Goal: Task Accomplishment & Management: Manage account settings

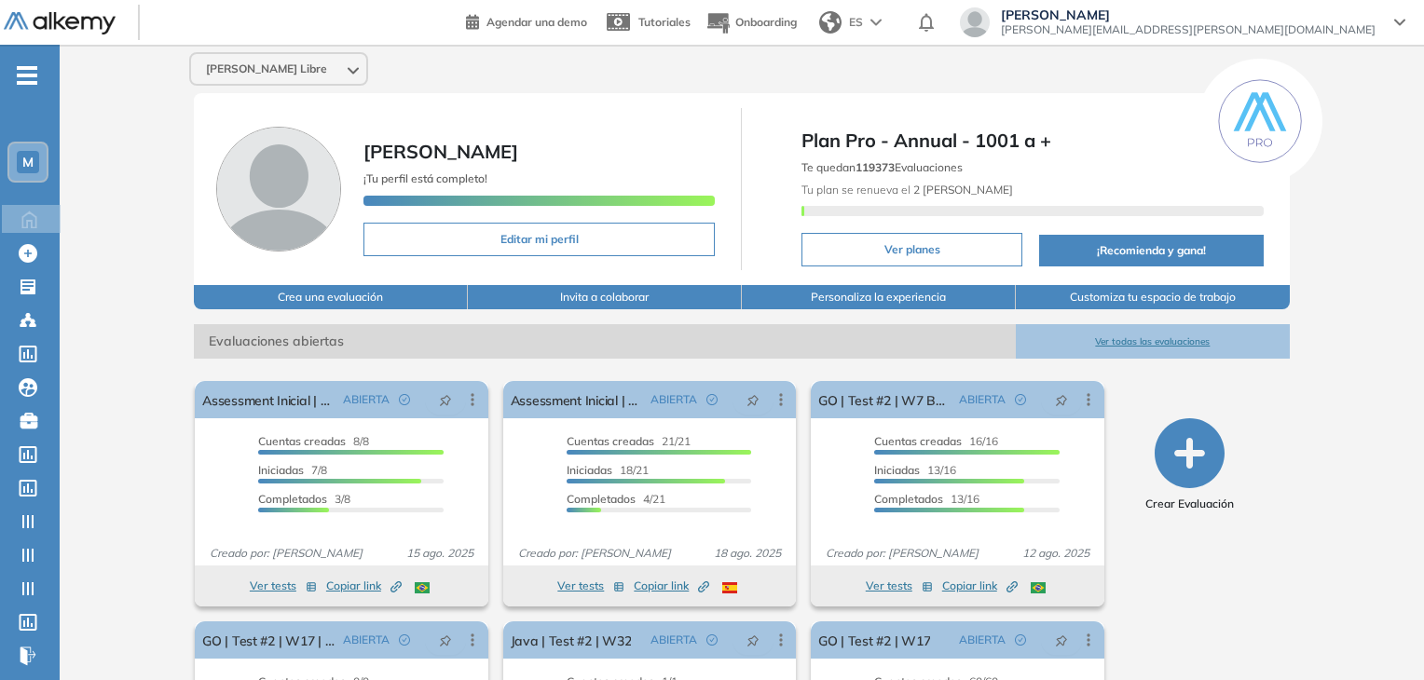
click at [24, 162] on span "M" at bounding box center [27, 162] width 11 height 15
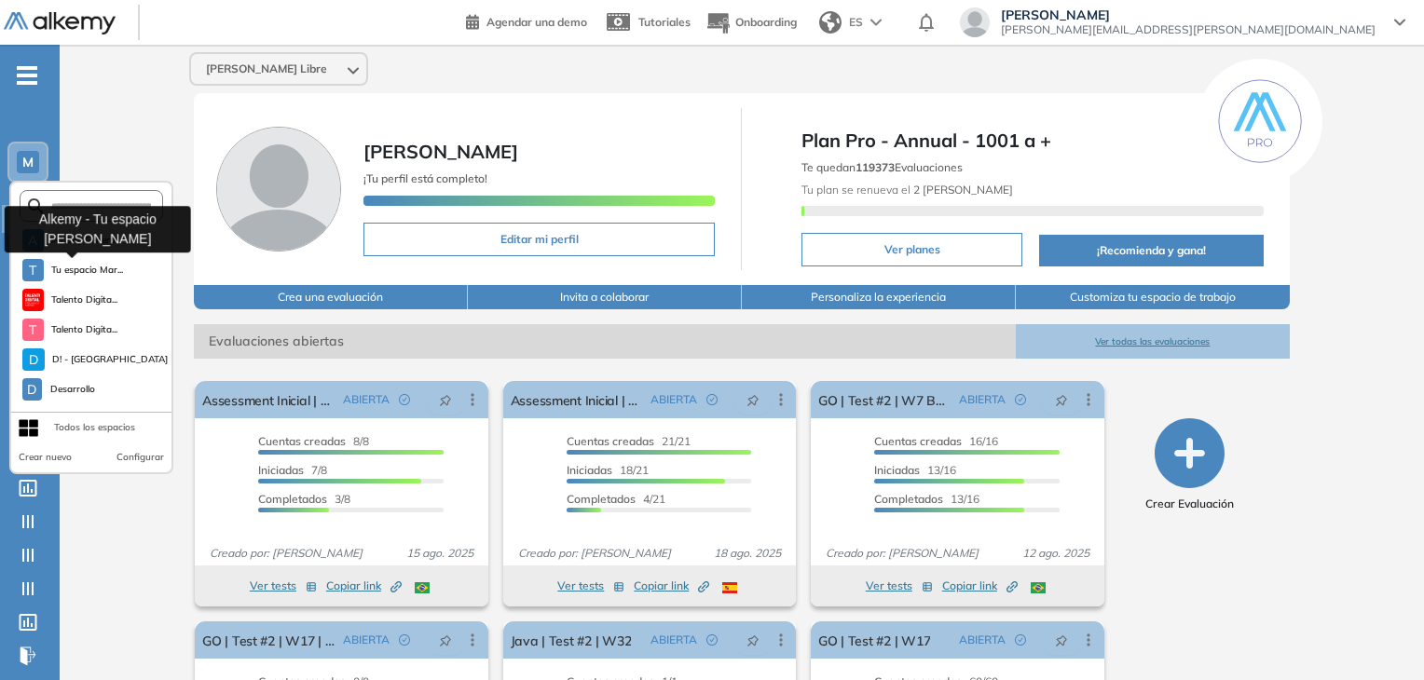
click at [87, 266] on span "Tu espacio Mar..." at bounding box center [87, 270] width 73 height 15
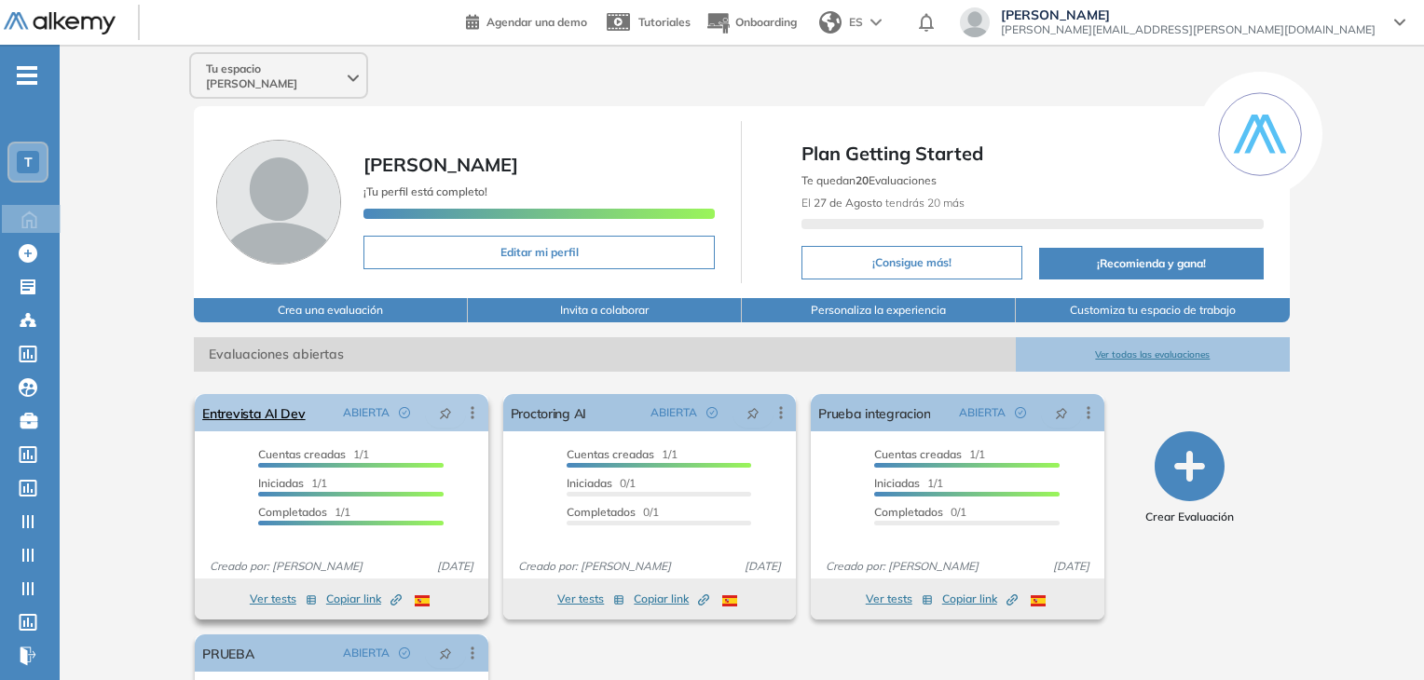
click at [480, 405] on icon at bounding box center [472, 412] width 19 height 19
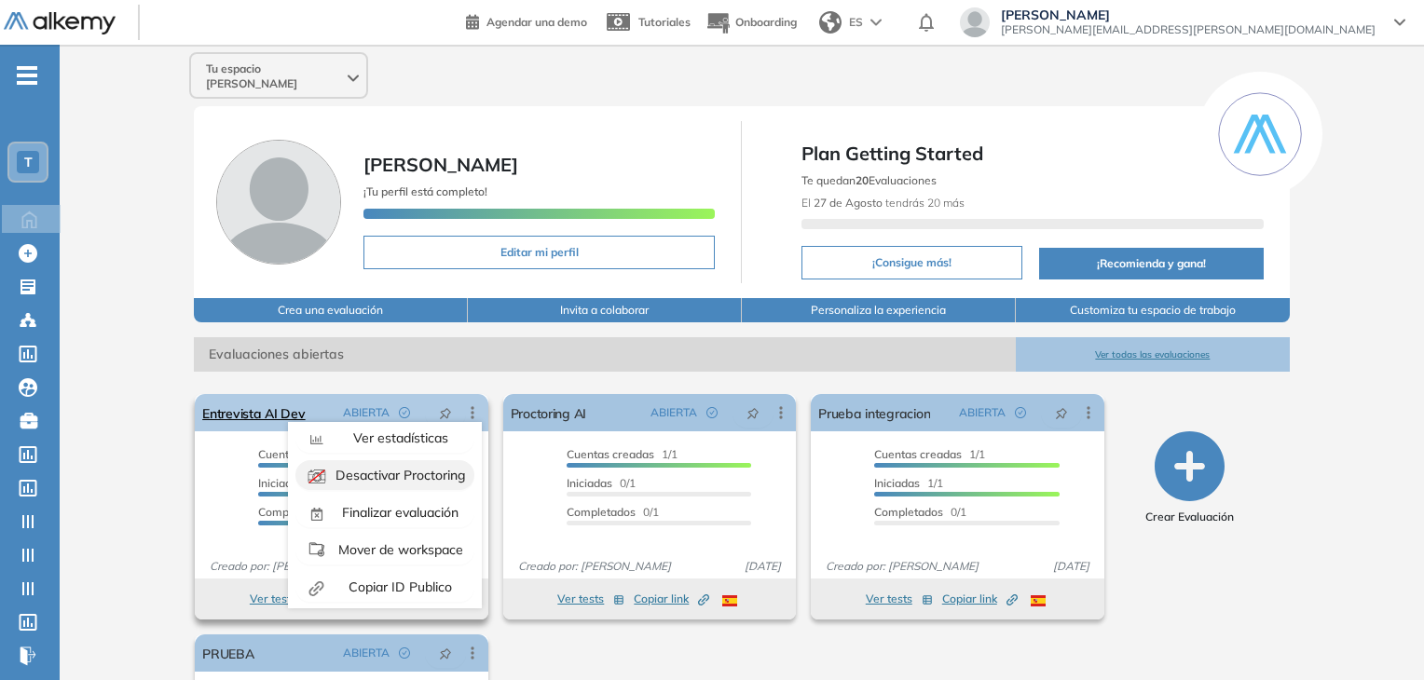
scroll to position [116, 0]
click at [406, 538] on span "Mover de workspace" at bounding box center [399, 546] width 129 height 17
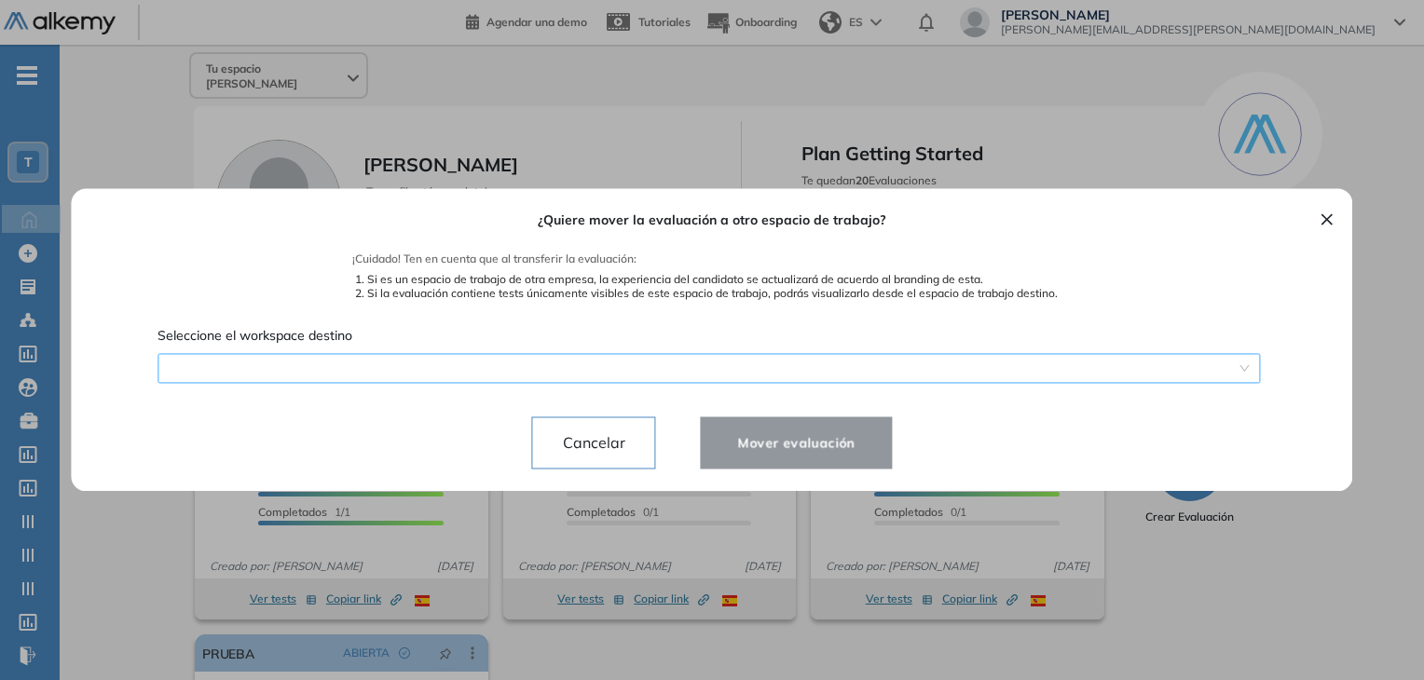
click at [484, 362] on div "¿Quiere mover la evaluación a otro espacio de trabajo? ¡Cuidado! Ten en cuenta …" at bounding box center [711, 339] width 1237 height 303
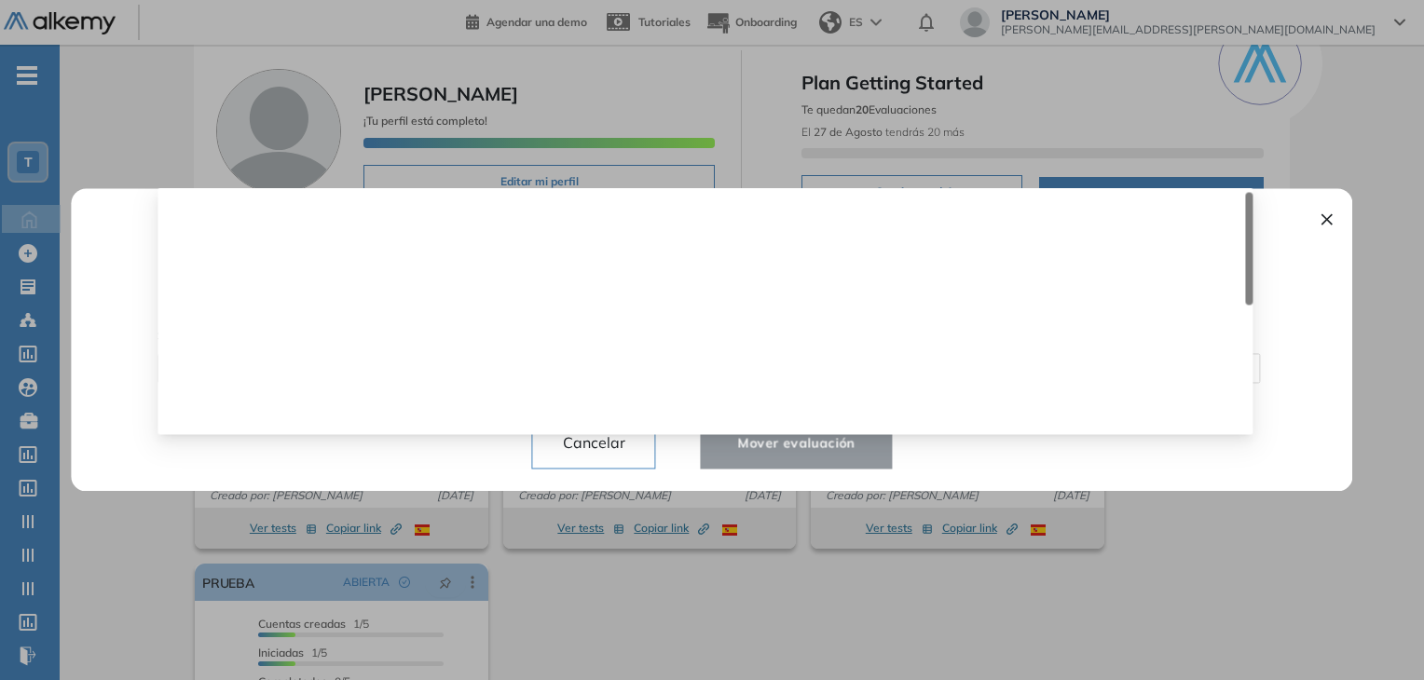
scroll to position [0, 0]
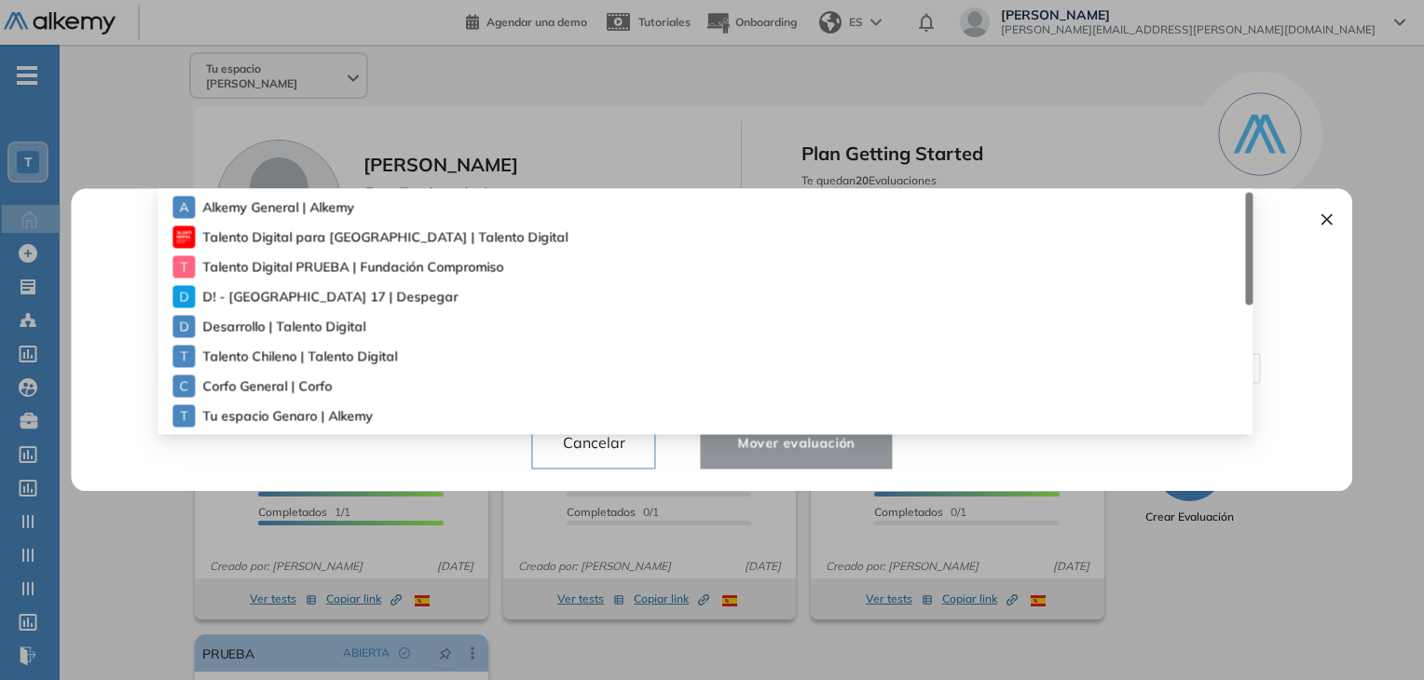
drag, startPoint x: 1325, startPoint y: 238, endPoint x: 1305, endPoint y: 232, distance: 21.2
click at [1320, 238] on div "× ¿Quiere mover la evaluación a otro espacio de trabajo? ¡Cuidado! Ten en cuent…" at bounding box center [711, 339] width 1281 height 303
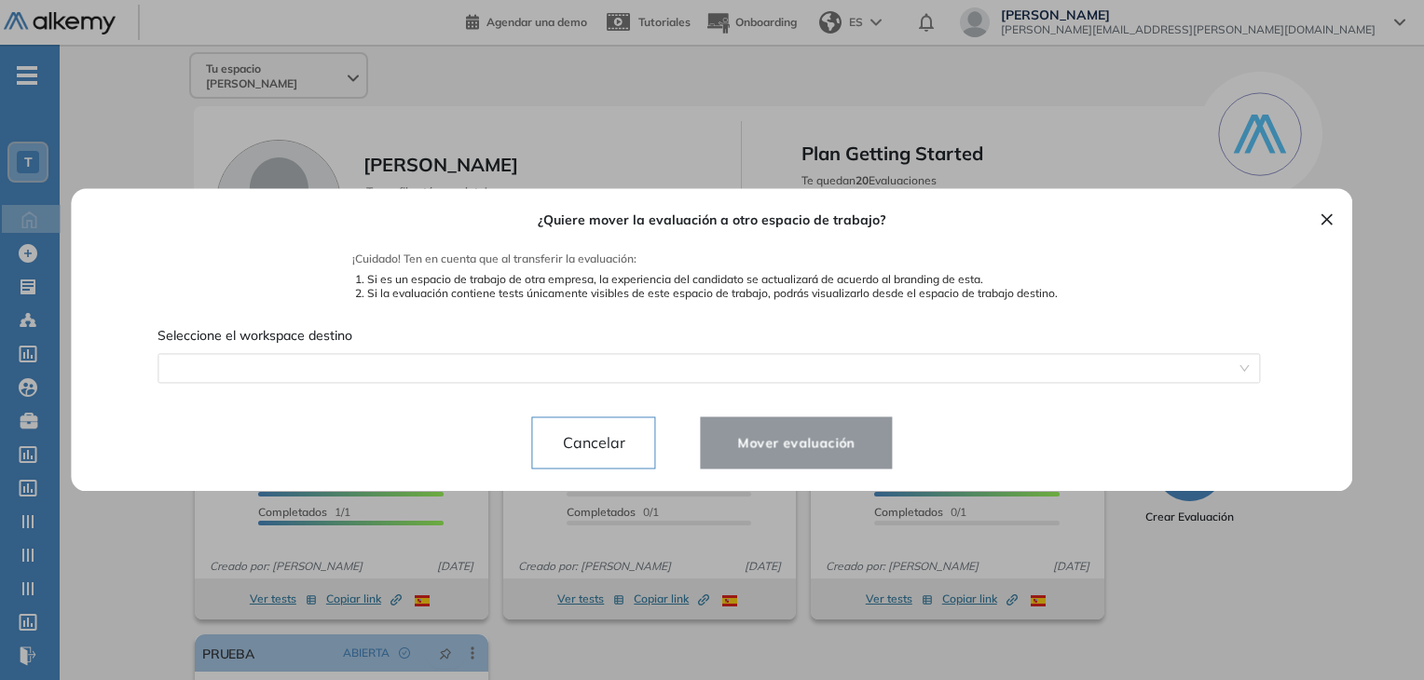
click at [1309, 221] on div "¿Quiere mover la evaluación a otro espacio de trabajo? ¡Cuidado! Ten en cuenta …" at bounding box center [711, 339] width 1237 height 303
click at [1309, 225] on div "¿Quiere mover la evaluación a otro espacio de trabajo? ¡Cuidado! Ten en cuenta …" at bounding box center [711, 339] width 1237 height 303
